Goal: Task Accomplishment & Management: Use online tool/utility

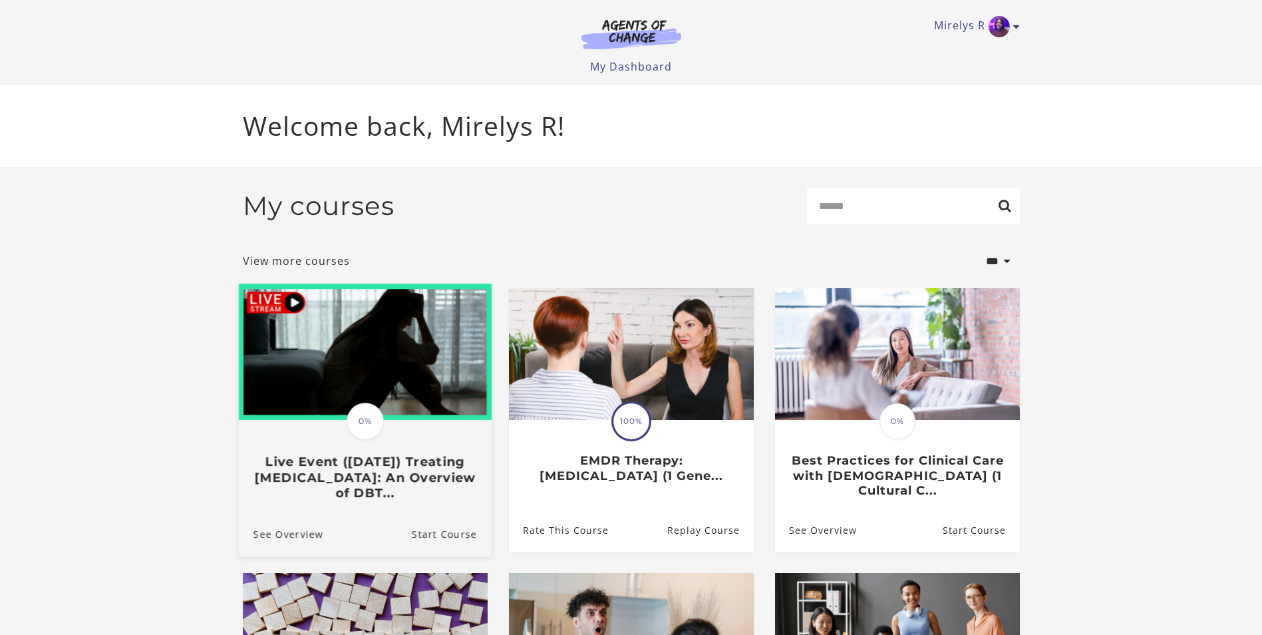
click at [356, 357] on img at bounding box center [364, 351] width 253 height 136
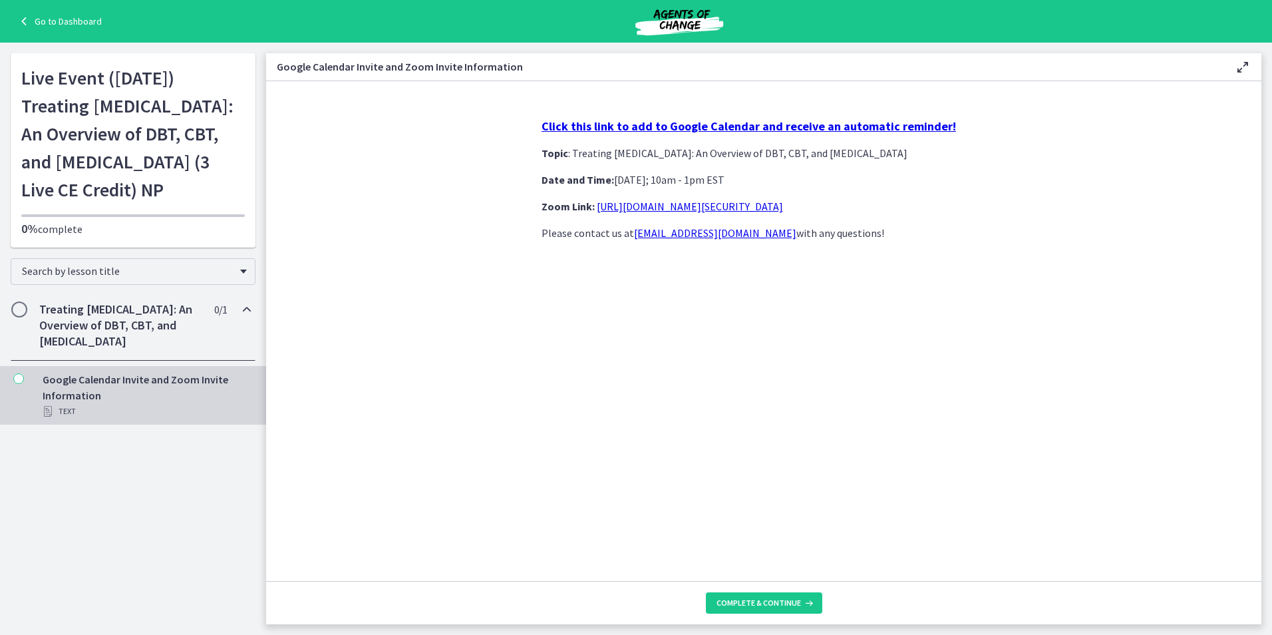
click at [693, 205] on link "[URL][DOMAIN_NAME][SECURITY_DATA]" at bounding box center [690, 206] width 186 height 13
